Goal: Task Accomplishment & Management: Use online tool/utility

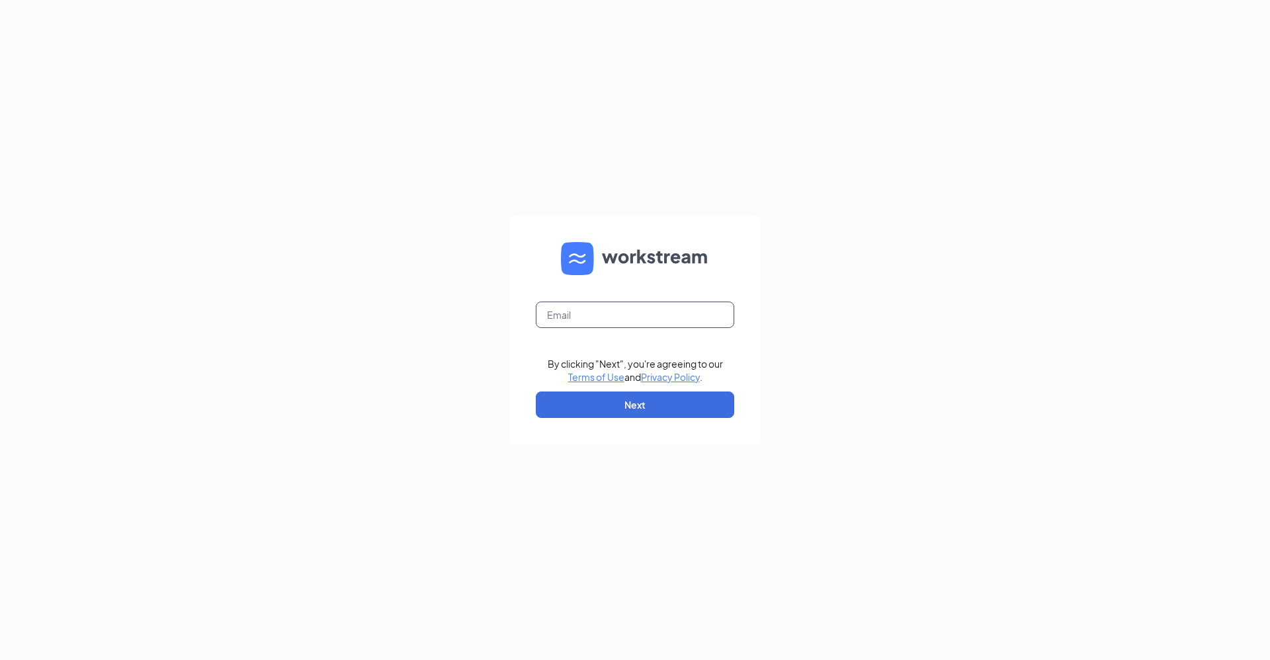
click at [585, 308] on input "text" at bounding box center [635, 315] width 198 height 26
type input "jenniferwalker@libsgrill.com"
click at [602, 411] on button "Next" at bounding box center [635, 405] width 198 height 26
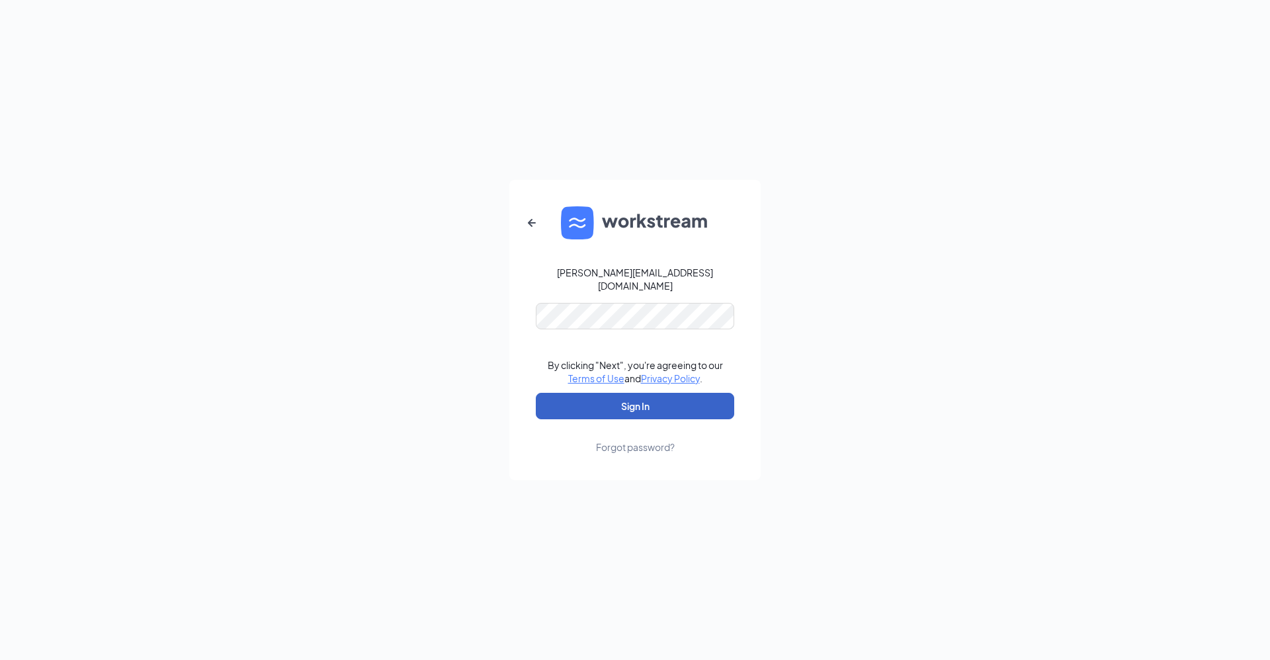
click at [599, 395] on button "Sign In" at bounding box center [635, 406] width 198 height 26
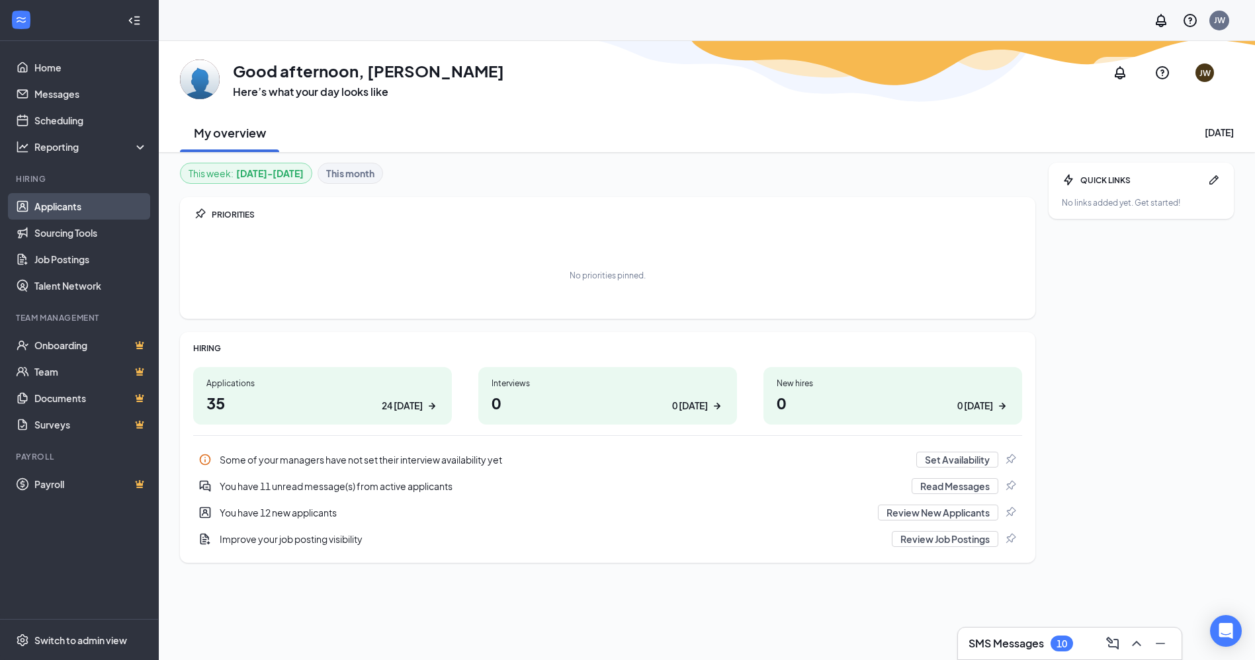
click at [64, 200] on link "Applicants" at bounding box center [90, 206] width 113 height 26
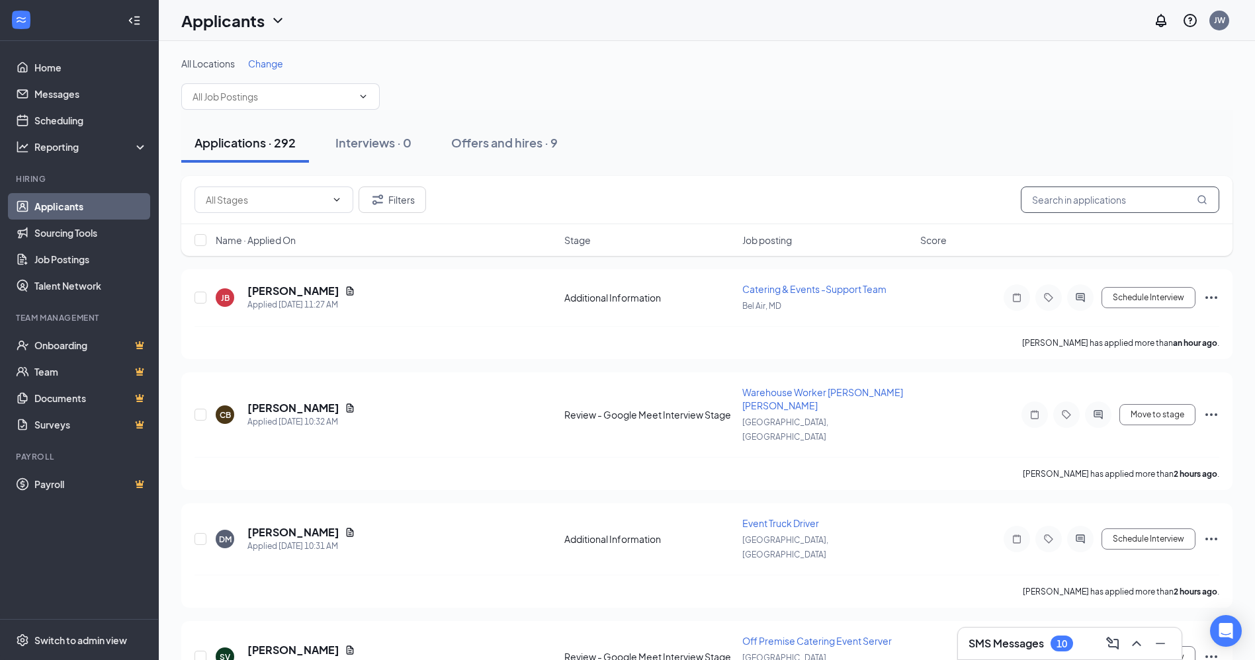
click at [1081, 197] on input "text" at bounding box center [1119, 200] width 198 height 26
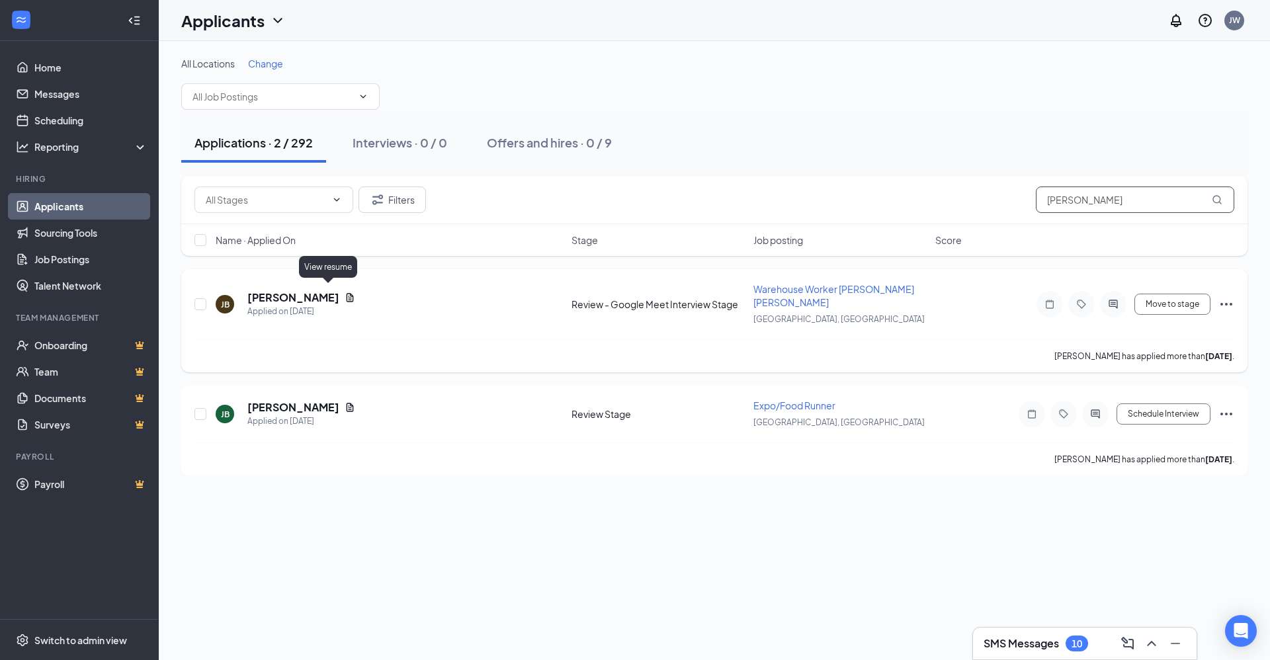
type input "[PERSON_NAME]"
click at [345, 292] on icon "Document" at bounding box center [350, 297] width 11 height 11
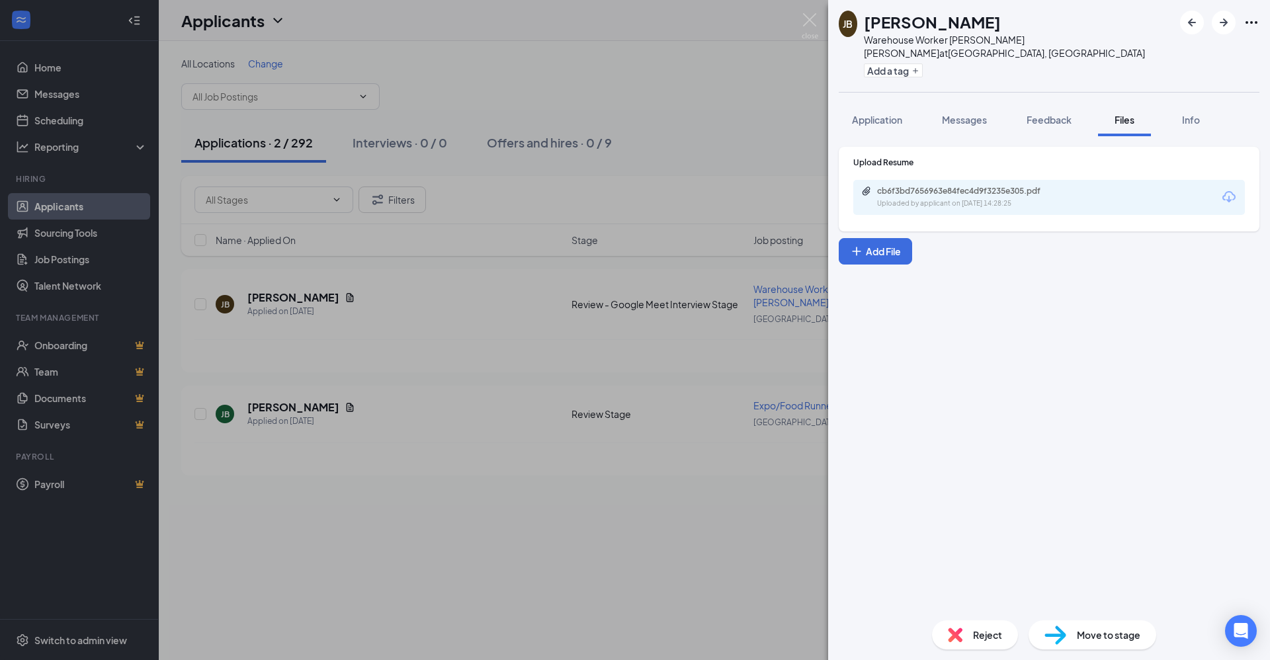
click at [1225, 189] on icon "Download" at bounding box center [1229, 197] width 16 height 16
